Goal: Ask a question

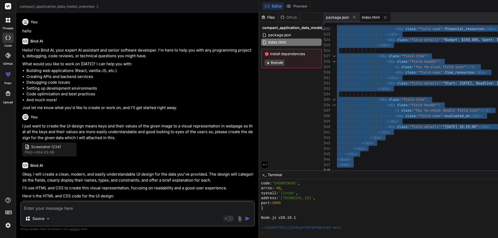
scroll to position [1573, 0]
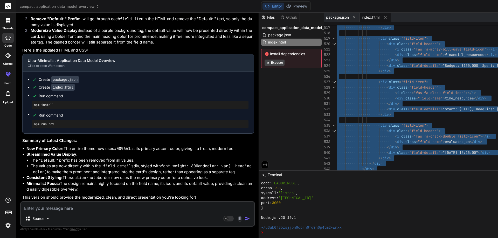
type textarea "<div class="field-item"> <div class="field-header"> <i class="fas fa-clock fiel…"
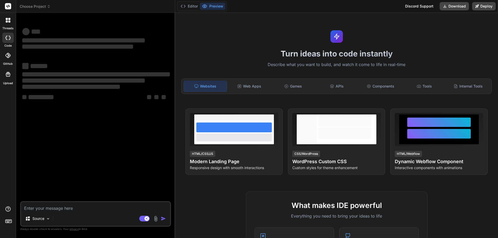
type textarea "x"
click at [71, 209] on textarea at bounding box center [95, 206] width 149 height 9
type textarea "chetuabinash@gmail.com"
type textarea "x"
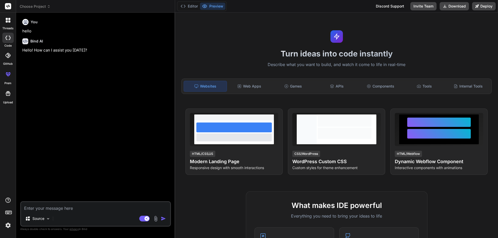
type textarea "x"
click at [39, 209] on textarea at bounding box center [95, 206] width 149 height 9
paste textarea "make a upcoming football match banner UI Xtream vs Node FC, on 20th sep @08:15am"
type textarea "make a upcoming football match banner UI Xtream vs Node FC, on 20th sep @08:15am"
type textarea "x"
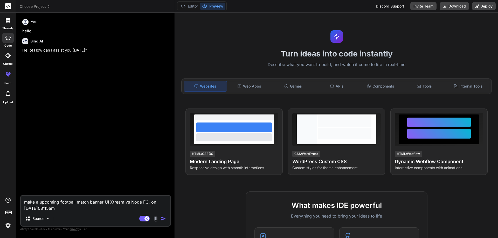
click at [62, 208] on textarea "make a upcoming football match banner UI Xtream vs Node FC, on 20th sep @08:15am" at bounding box center [95, 204] width 149 height 16
click at [125, 164] on div "You hello Bind AI Hello! How can I assist you today?" at bounding box center [96, 106] width 150 height 179
click at [69, 210] on textarea "make a upcoming football match banner UI Xtream vs Node FC, on 20th sep @08:15am" at bounding box center [95, 204] width 149 height 16
type textarea "make a upcoming football match banner UI Xtream vs Node FC, on 20th sep @08:15am"
type textarea "x"
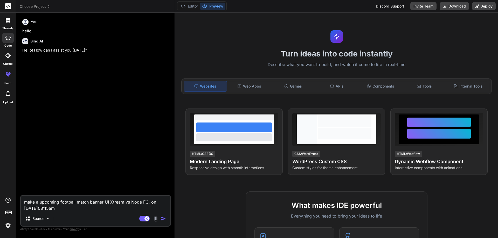
type textarea "make a upcoming football match banner UI Xtream vs Node FC, on 20th sep @08:15am"
type textarea "x"
type textarea "make a upcoming football match banner UI Xtream vs Node FC, on 20th sep @08:15a…"
type textarea "x"
type textarea "make a upcoming football match banner UI Xtream vs Node FC, on 20th sep @08:15a…"
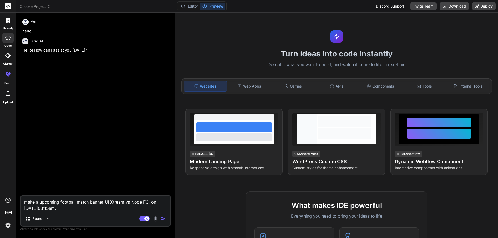
type textarea "x"
type textarea "make a upcoming football match banner UI Xtream vs Node FC, on 20th sep @08:15a…"
type textarea "x"
type textarea "make a upcoming football match banner UI Xtream vs Node FC, on 20th sep @08:15a…"
type textarea "x"
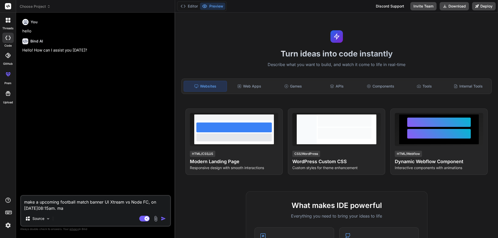
type textarea "make a upcoming football match banner UI Xtream vs Node FC, on 20th sep @08:15a…"
type textarea "x"
type textarea "make a upcoming football match banner UI Xtream vs Node FC, on 20th sep @08:15a…"
type textarea "x"
type textarea "make a upcoming football match banner UI Xtream vs Node FC, on 20th sep @08:15a…"
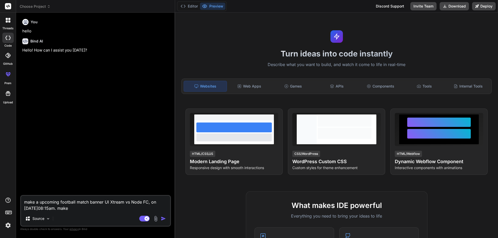
type textarea "x"
type textarea "make a upcoming football match banner UI Xtream vs Node FC, on 20th sep @08:15a…"
type textarea "x"
type textarea "make a upcoming football match banner UI Xtream vs Node FC, on 20th sep @08:15a…"
type textarea "x"
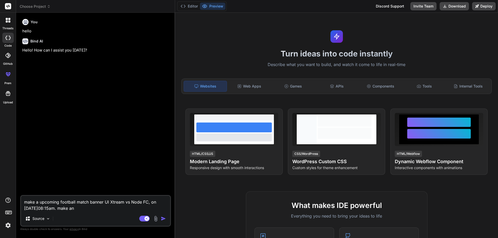
type textarea "make a upcoming football match banner UI Xtream vs Node FC, on 20th sep @08:15a…"
type textarea "x"
type textarea "make a upcoming football match banner UI Xtream vs Node FC, on 20th sep @08:15a…"
type textarea "x"
type textarea "make a upcoming football match banner UI Xtream vs Node FC, on 20th sep @08:15a…"
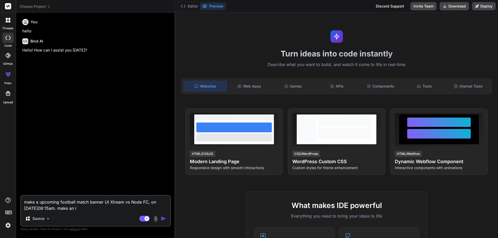
type textarea "x"
type textarea "make a upcoming football match banner UI Xtream vs Node FC, on 20th sep @08:15a…"
type textarea "x"
type textarea "make a upcoming football match banner UI Xtream vs Node FC, on 20th sep @08:15a…"
type textarea "x"
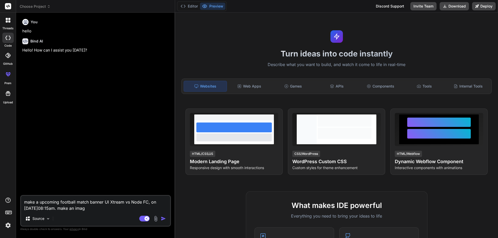
type textarea "make a upcoming football match banner UI Xtream vs Node FC, on 20th sep @08:15a…"
type textarea "x"
type textarea "make a upcoming football match banner UI Xtream vs Node FC, on 20th sep @08:15a…"
type textarea "x"
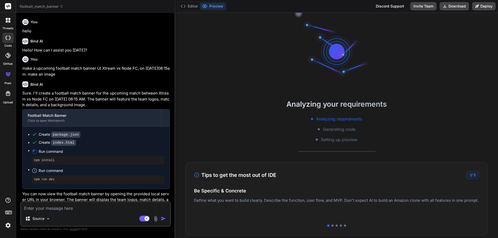
scroll to position [25, 0]
type textarea "x"
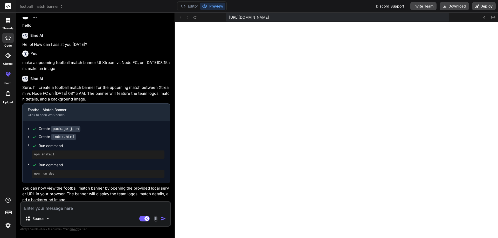
scroll to position [8, 0]
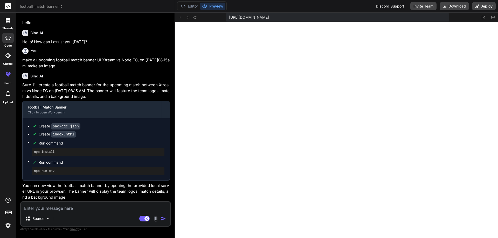
click at [49, 208] on textarea at bounding box center [95, 206] width 149 height 9
type textarea "d"
type textarea "x"
type textarea "do"
type textarea "x"
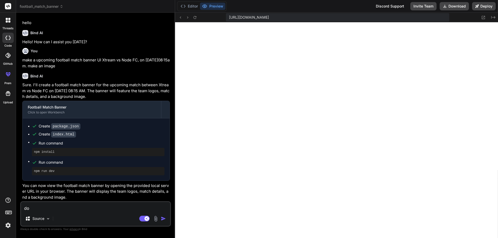
type textarea "don"
type textarea "x"
type textarea "dont"
type textarea "x"
type textarea "dont"
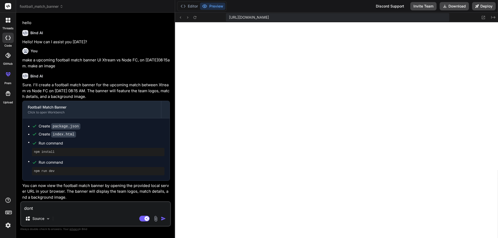
type textarea "x"
type textarea "dont w"
type textarea "x"
type textarea "dont wr"
type textarea "x"
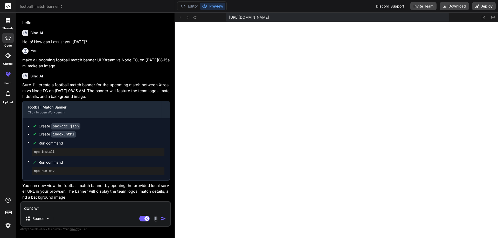
type textarea "dont wri"
type textarea "x"
type textarea "dont writ"
type textarea "x"
type textarea "dont write"
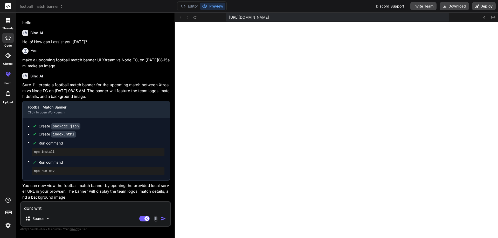
type textarea "x"
type textarea "dont write"
type textarea "x"
type textarea "dont write c"
type textarea "x"
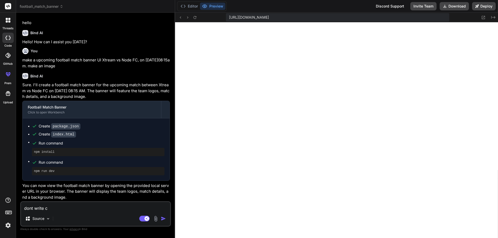
type textarea "dont write co"
type textarea "x"
type textarea "dont write cod"
type textarea "x"
type textarea "dont write code"
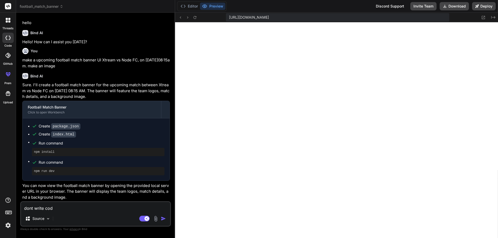
type textarea "x"
type textarea "dont write code"
type textarea "x"
type textarea "dont write code"
type textarea "x"
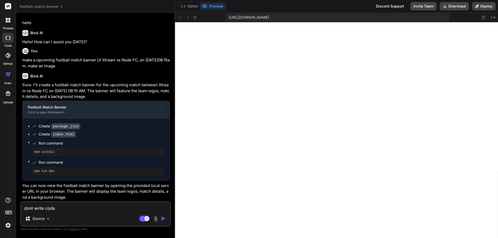
type textarea "dont write code,"
type textarea "x"
type textarea "dont write code,"
type textarea "x"
type textarea "dont write code, s"
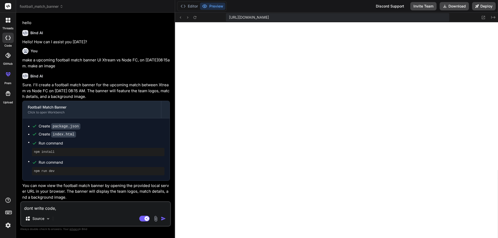
type textarea "x"
type textarea "dont write code, si"
type textarea "x"
type textarea "dont write code, sim"
type textarea "x"
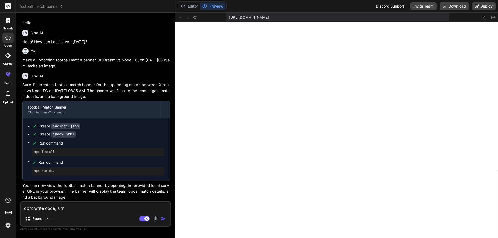
type textarea "dont write code, simp"
type textarea "x"
type textarea "dont write code, simpl"
type textarea "x"
type textarea "dont write code, simple"
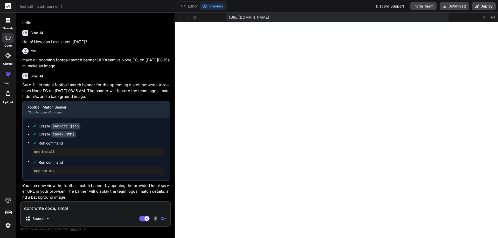
type textarea "x"
type textarea "dont write code, simple"
type textarea "x"
type textarea "dont write code, simple m"
type textarea "x"
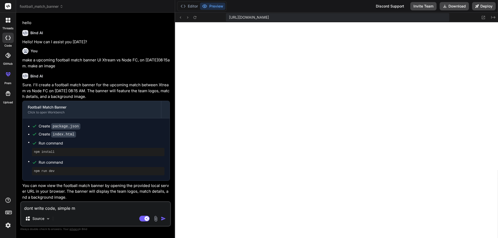
type textarea "dont write code, simple ma"
type textarea "x"
type textarea "dont write code, simple mak"
type textarea "x"
type textarea "dont write code, simple make"
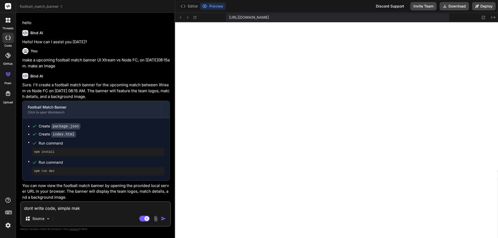
type textarea "x"
type textarea "dont write code, simple make"
type textarea "x"
type textarea "dont write code, simple make a"
type textarea "x"
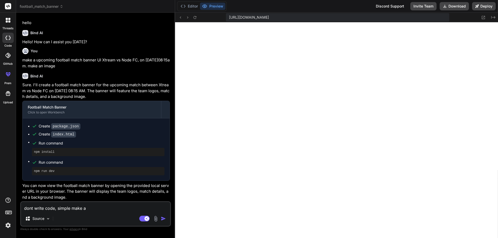
type textarea "dont write code, simple make an"
type textarea "x"
type textarea "dont write code, simple make an"
type textarea "x"
type textarea "dont write code, simple make an i"
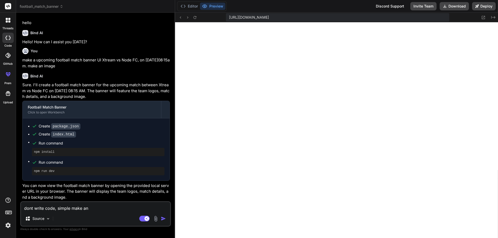
type textarea "x"
type textarea "dont write code, simple make an im"
type textarea "x"
type textarea "dont write code, simple make an ima"
type textarea "x"
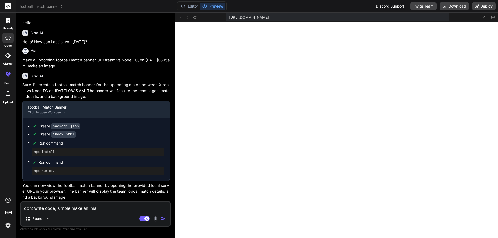
type textarea "dont write code, simple make an imag"
type textarea "x"
type textarea "dont write code, simple make an image"
type textarea "x"
type textarea "dont write code, simple make an image"
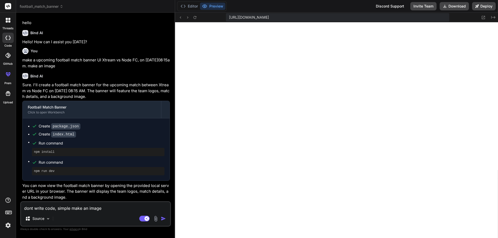
type textarea "x"
type textarea "dont write code, simple make an image g"
type textarea "x"
type textarea "dont write code, simple make an image gr"
type textarea "x"
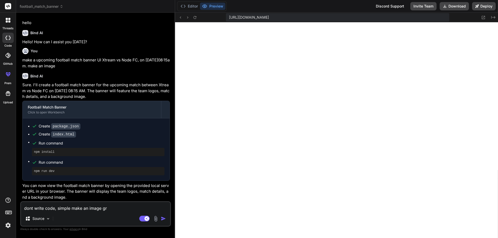
type textarea "dont write code, simple make an image gra"
type textarea "x"
type textarea "dont write code, simple make an image grap"
type textarea "x"
type textarea "dont write code, simple make an image graph"
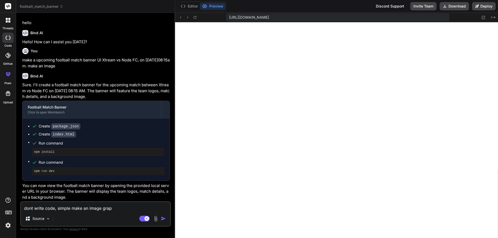
type textarea "x"
type textarea "dont write code, simple make an image graphy"
type textarea "x"
type textarea "dont write code, simple make an image graphyc"
type textarea "x"
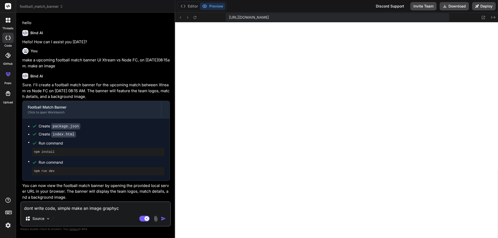
type textarea "dont write code, simple make an image graphyca"
type textarea "x"
type textarea "dont write code, simple make an image graphycal"
type textarea "x"
type textarea "dont write code, simple make an image graphycall"
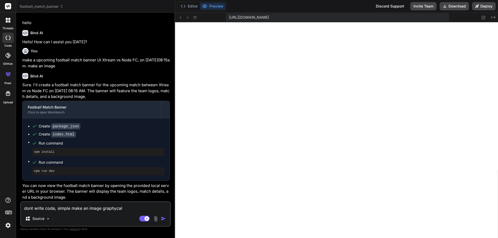
type textarea "x"
type textarea "dont write code, simple make an image graphycally"
type textarea "x"
type textarea "dont write code, simple make an image graphycally"
type textarea "x"
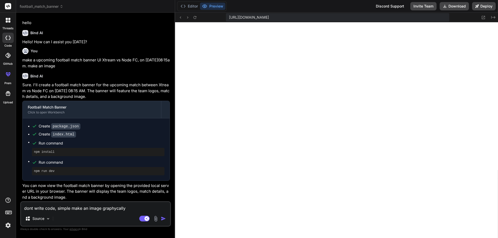
type textarea "dont write code, simple make an image graphycally a"
type textarea "x"
type textarea "dont write code, simple make an image graphycally an"
type textarea "x"
type textarea "dont write code, simple make an image graphycally and"
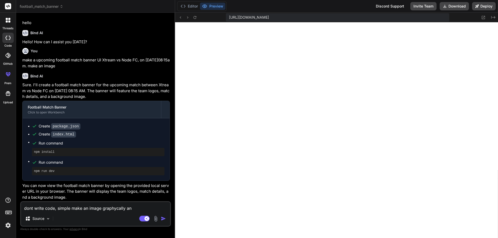
type textarea "x"
type textarea "dont write code, simple make an image graphycally and"
type textarea "x"
type textarea "don't write code, simple make an image graphycally and"
type textarea "x"
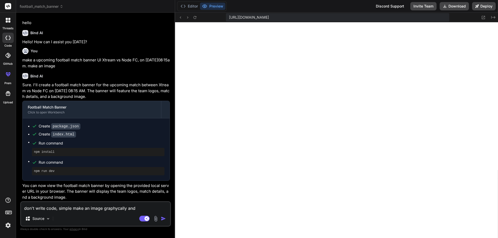
type textarea "don't write code, simple make an image graphically and"
type textarea "x"
click at [138, 208] on textarea "don't write code, simple make an image graphically and" at bounding box center [95, 206] width 149 height 9
type textarea "don't write code, simple make an image graphically and v"
type textarea "x"
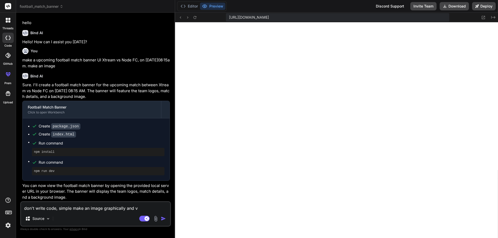
type textarea "don't write code, simple make an image graphically and vi"
type textarea "x"
type textarea "don't write code, simple make an image graphically and vis"
type textarea "x"
type textarea "don't write code, simple make an image graphically and visu"
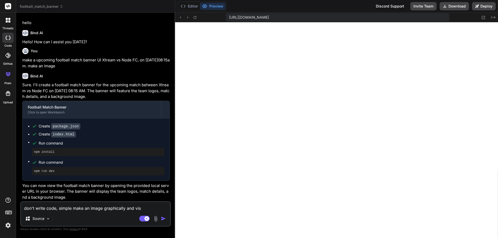
type textarea "x"
type textarea "don't write code, simple make an image graphically and visua"
type textarea "x"
type textarea "don't write code, simple make an image graphically and visual"
type textarea "x"
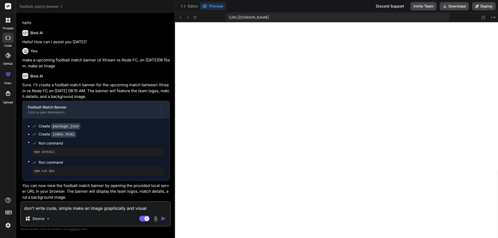
type textarea "don't write code, simple make an image graphically and visuall"
type textarea "x"
type textarea "don't write code, simple make an image graphically and visually"
type textarea "x"
type textarea "don't write code, simple make an image graphically and visually"
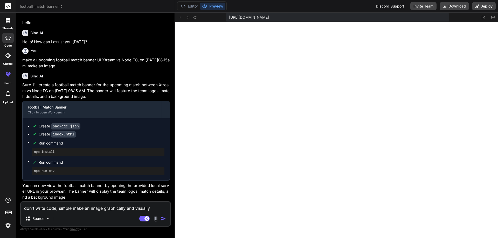
type textarea "x"
type textarea "don't write code, simple make an image graphically and visually l"
type textarea "x"
type textarea "don't write code, simple make an image graphically and visually lo"
type textarea "x"
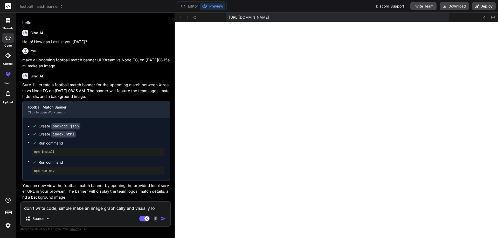
type textarea "don't write code, simple make an image graphically and visually loo"
type textarea "x"
type textarea "don't write code, simple make an image graphically and visually look"
type textarea "x"
type textarea "don't write code, simple make an image graphically and visually looks"
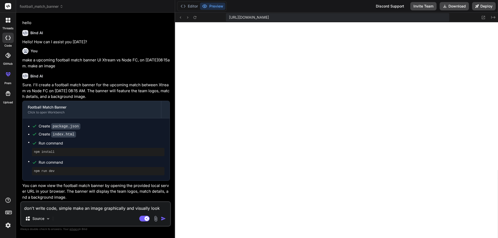
type textarea "x"
type textarea "don't write code, simple make an image graphically and visually looks"
type textarea "x"
type textarea "don't write code, simple make an image graphically and visually looks g"
type textarea "x"
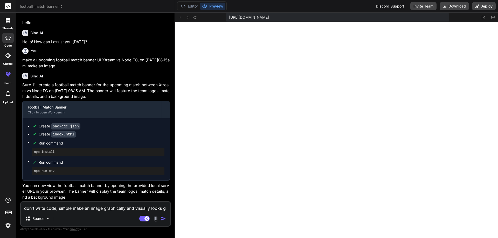
type textarea "don't write code, simple make an image graphically and visually looks go"
type textarea "x"
type textarea "don't write code, simple make an image graphically and visually looks goo"
type textarea "x"
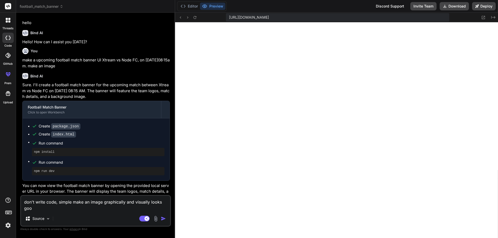
type textarea "don't write code, simple make an image graphically and visually looks good"
type textarea "x"
type textarea "don't write code, simple make an image graphically and visually looks good"
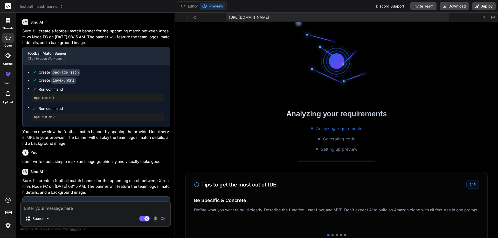
scroll to position [478, 0]
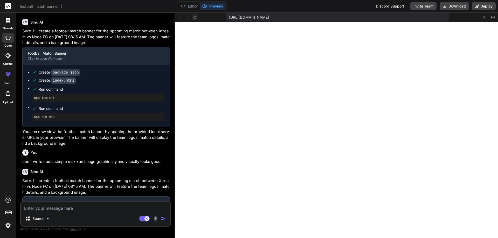
click at [193, 16] on icon at bounding box center [195, 17] width 4 height 4
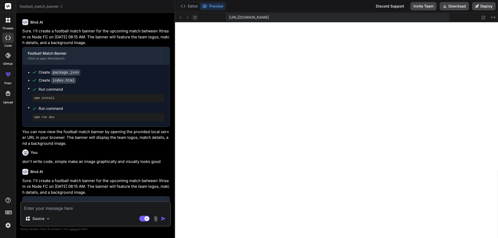
click at [193, 16] on icon at bounding box center [195, 17] width 4 height 4
click at [58, 209] on textarea at bounding box center [95, 206] width 149 height 9
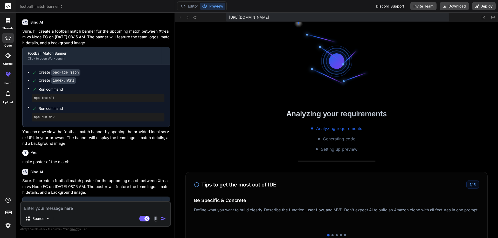
scroll to position [868, 0]
